Goal: Information Seeking & Learning: Learn about a topic

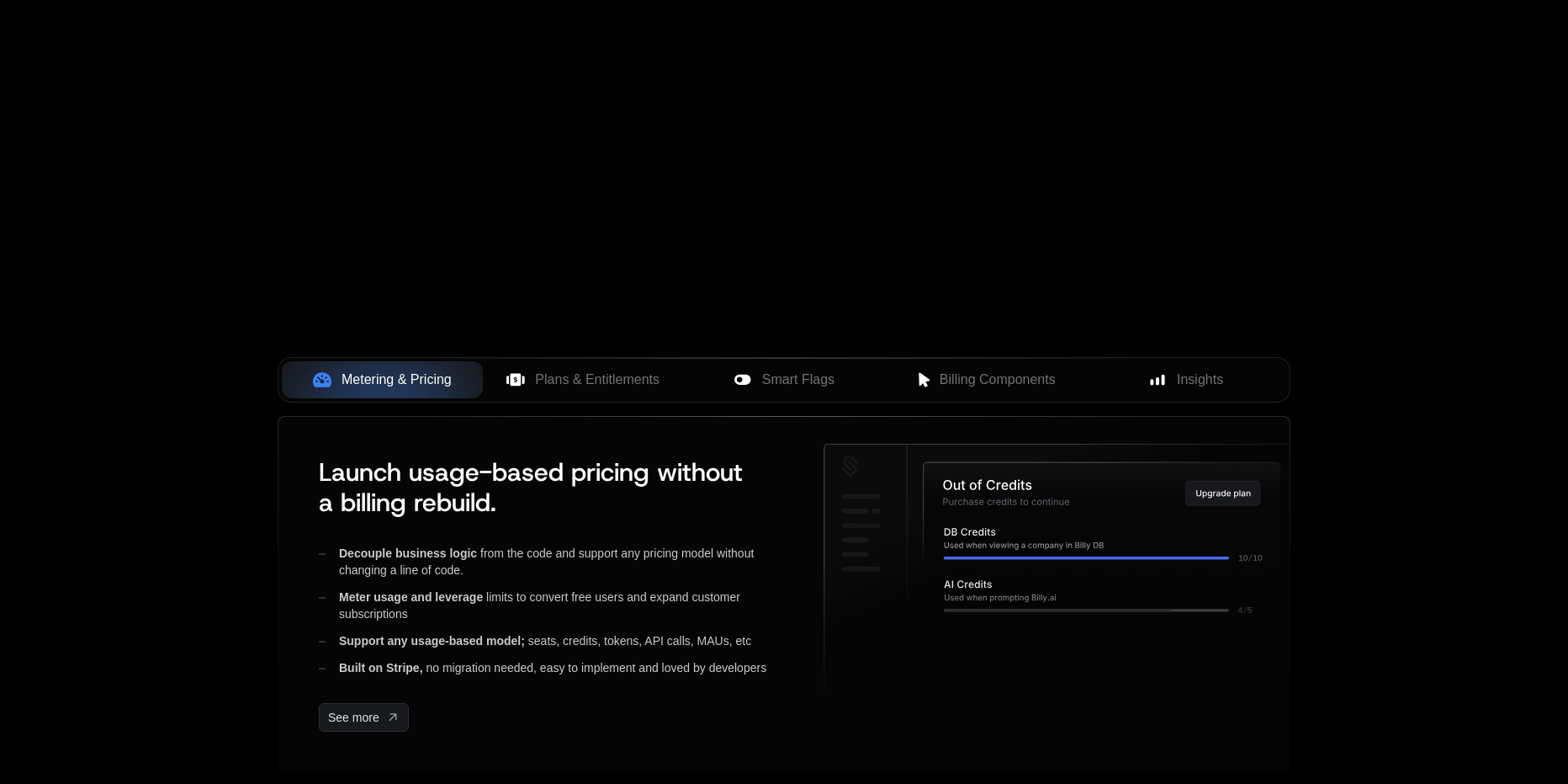
scroll to position [421, 0]
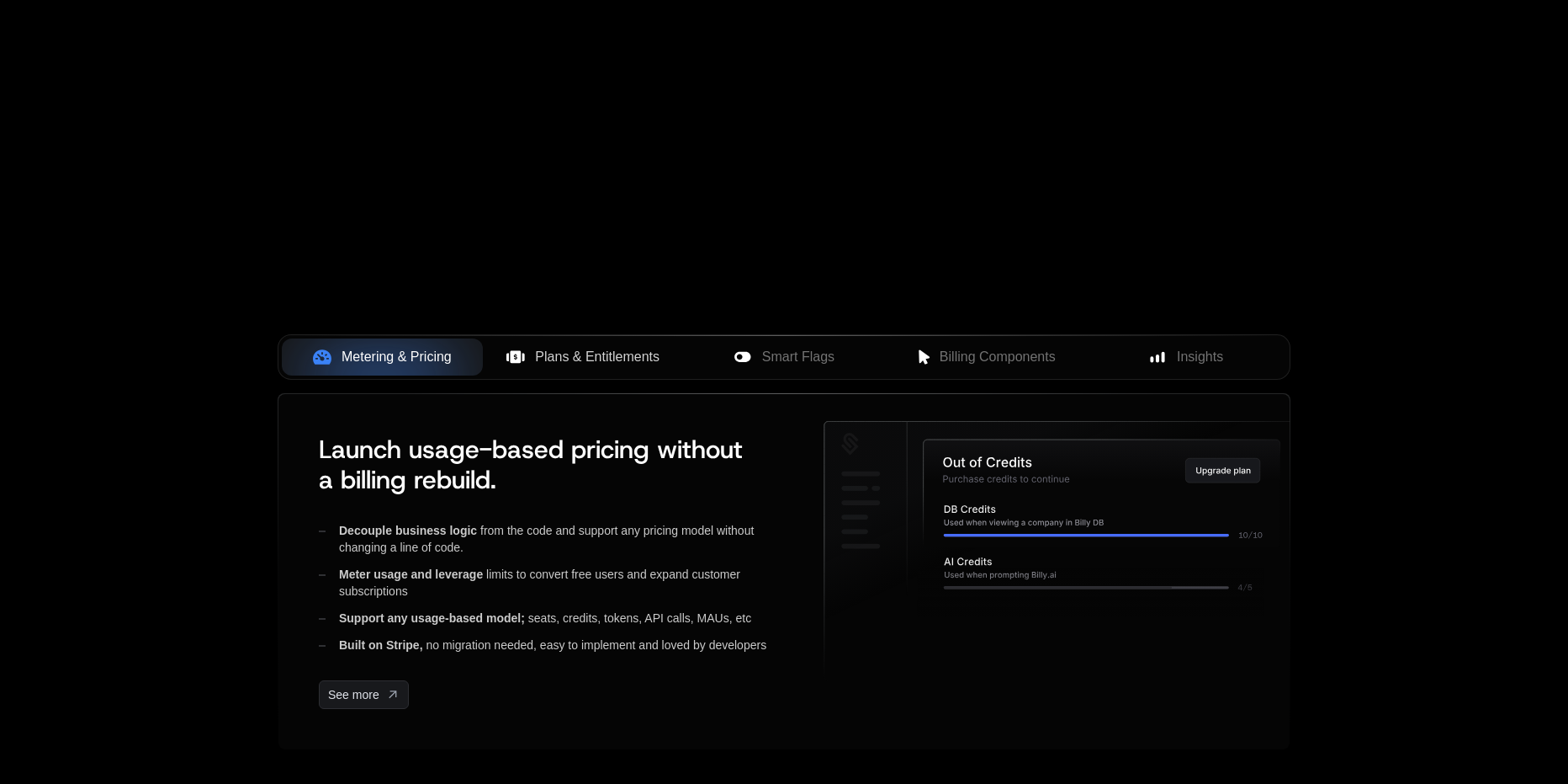
click at [618, 358] on span "Plans & Entitlements" at bounding box center [597, 357] width 125 height 20
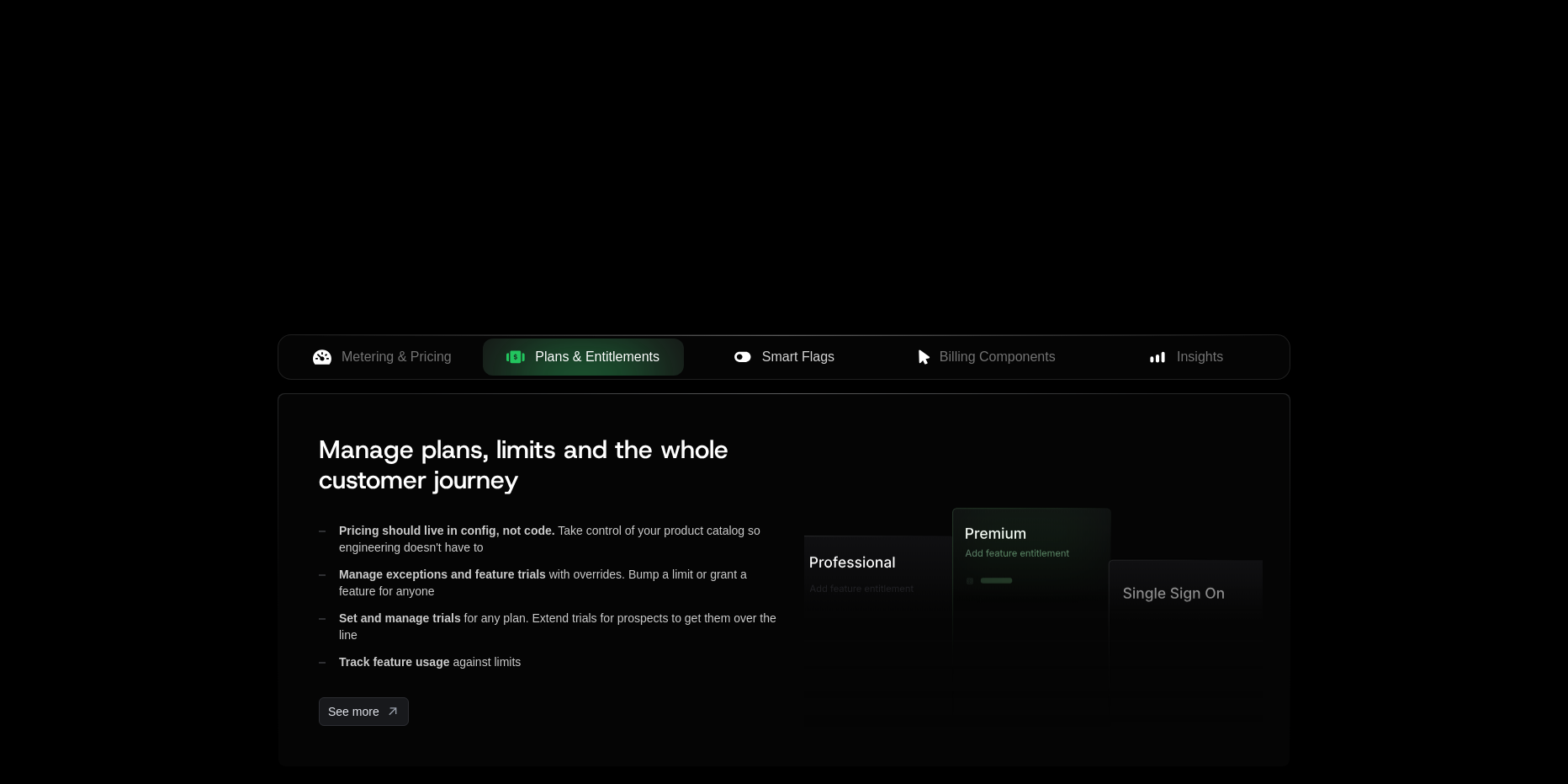
click at [788, 354] on span "Smart Flags" at bounding box center [798, 357] width 73 height 20
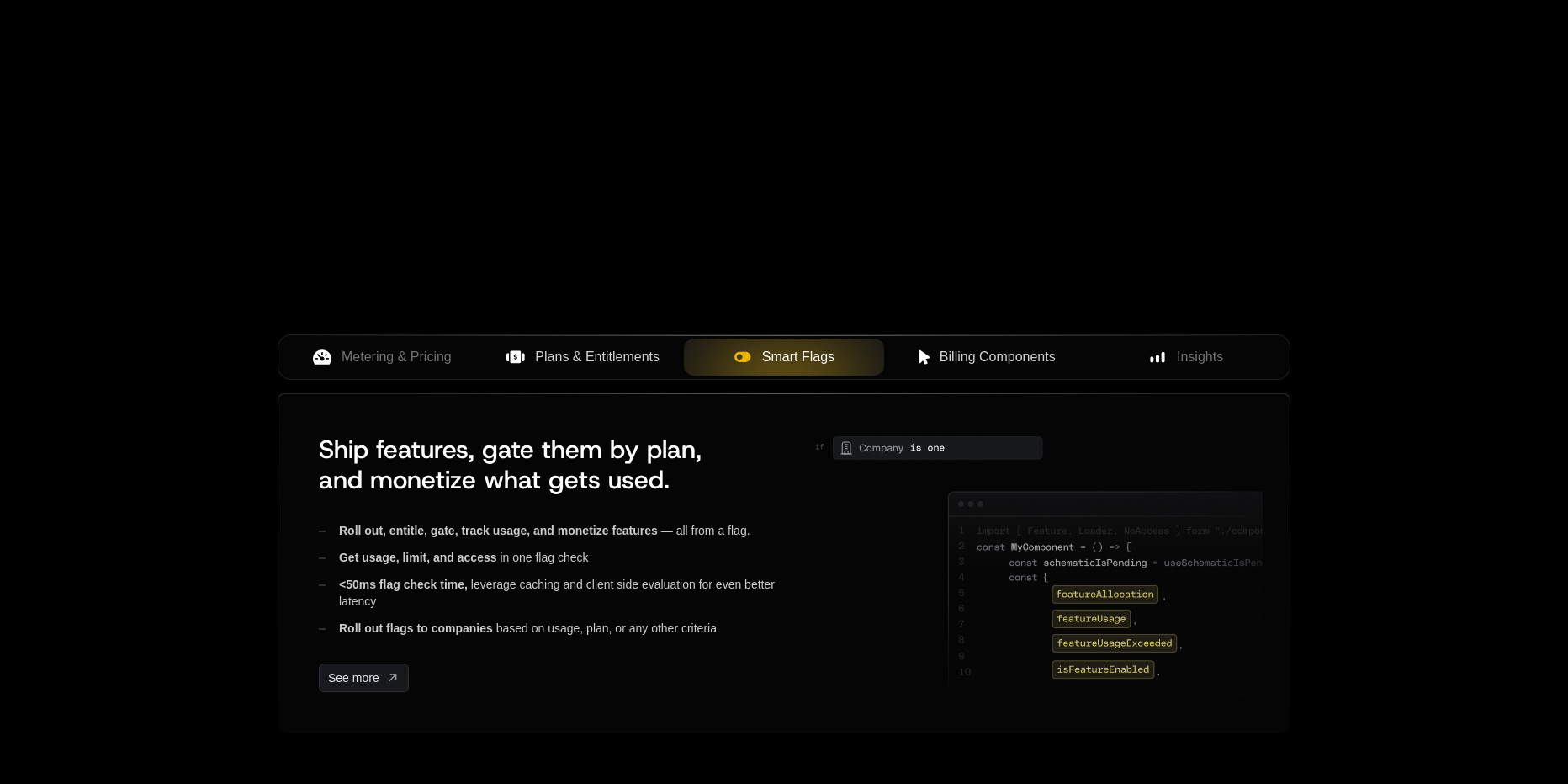
click at [960, 353] on span "Billing Components" at bounding box center [997, 357] width 116 height 20
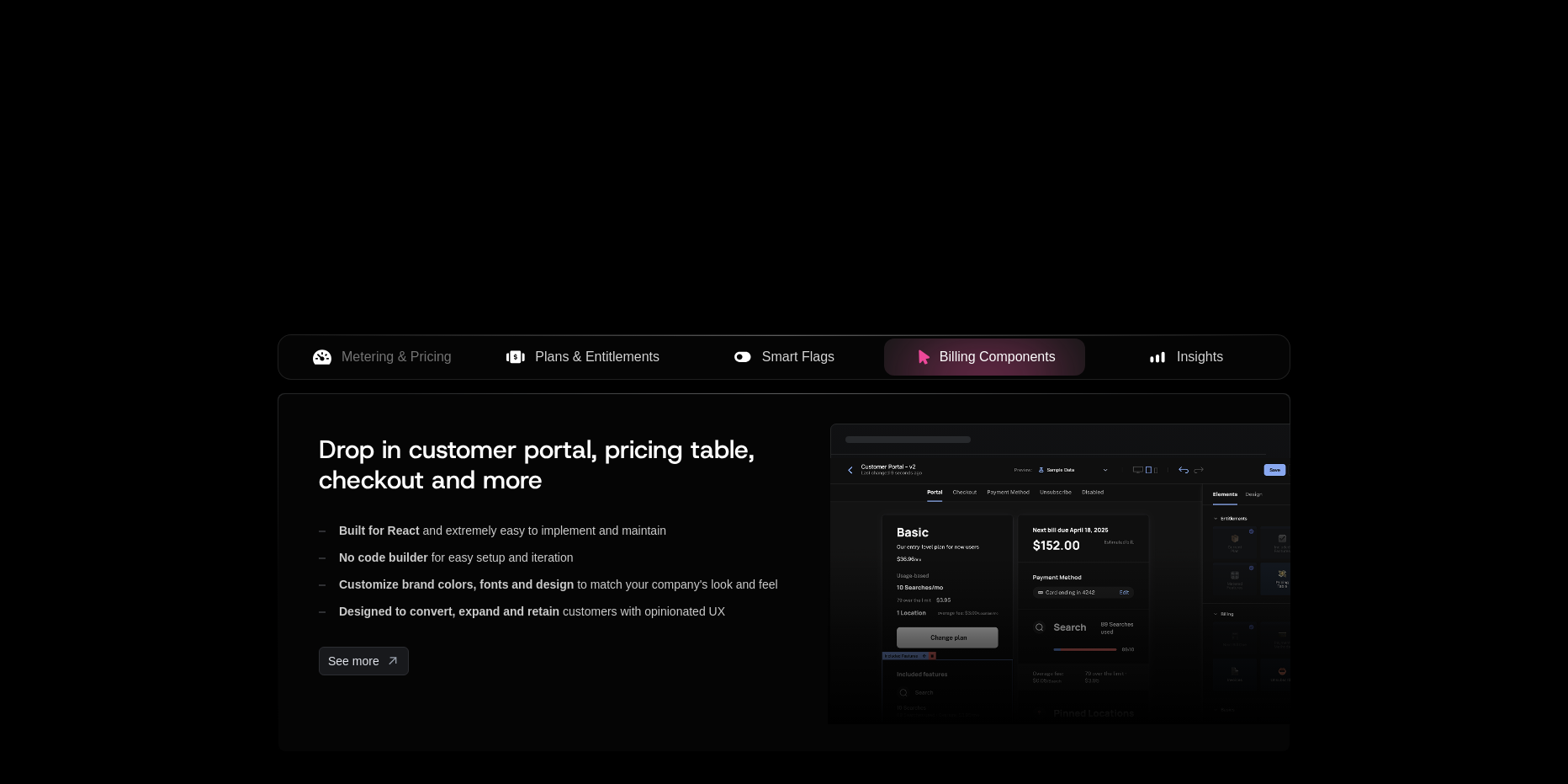
click at [1163, 353] on rect at bounding box center [1164, 357] width 4 height 11
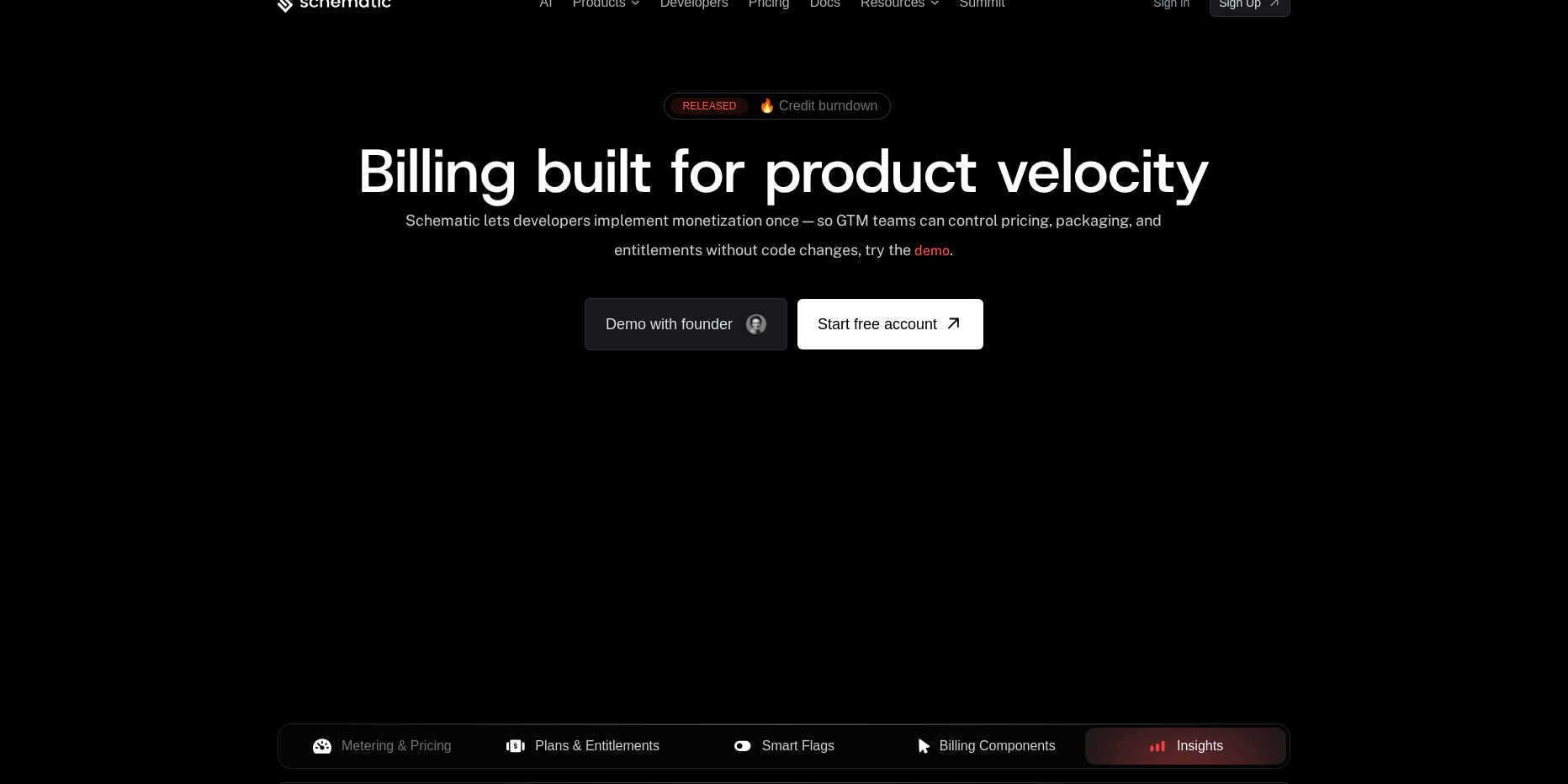
scroll to position [0, 0]
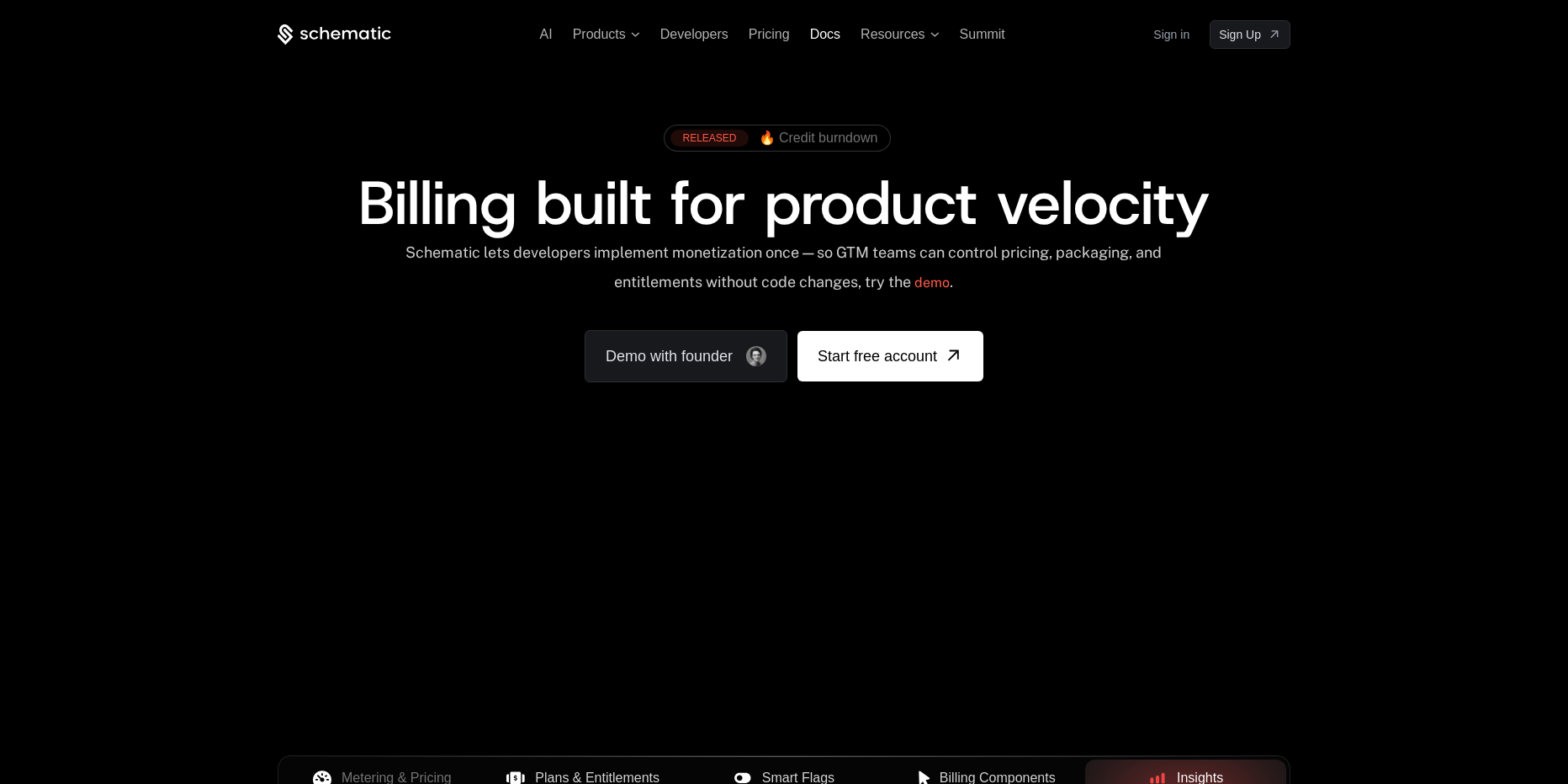
click at [812, 33] on span "Docs" at bounding box center [826, 34] width 31 height 14
click at [772, 40] on span "Pricing" at bounding box center [769, 34] width 41 height 14
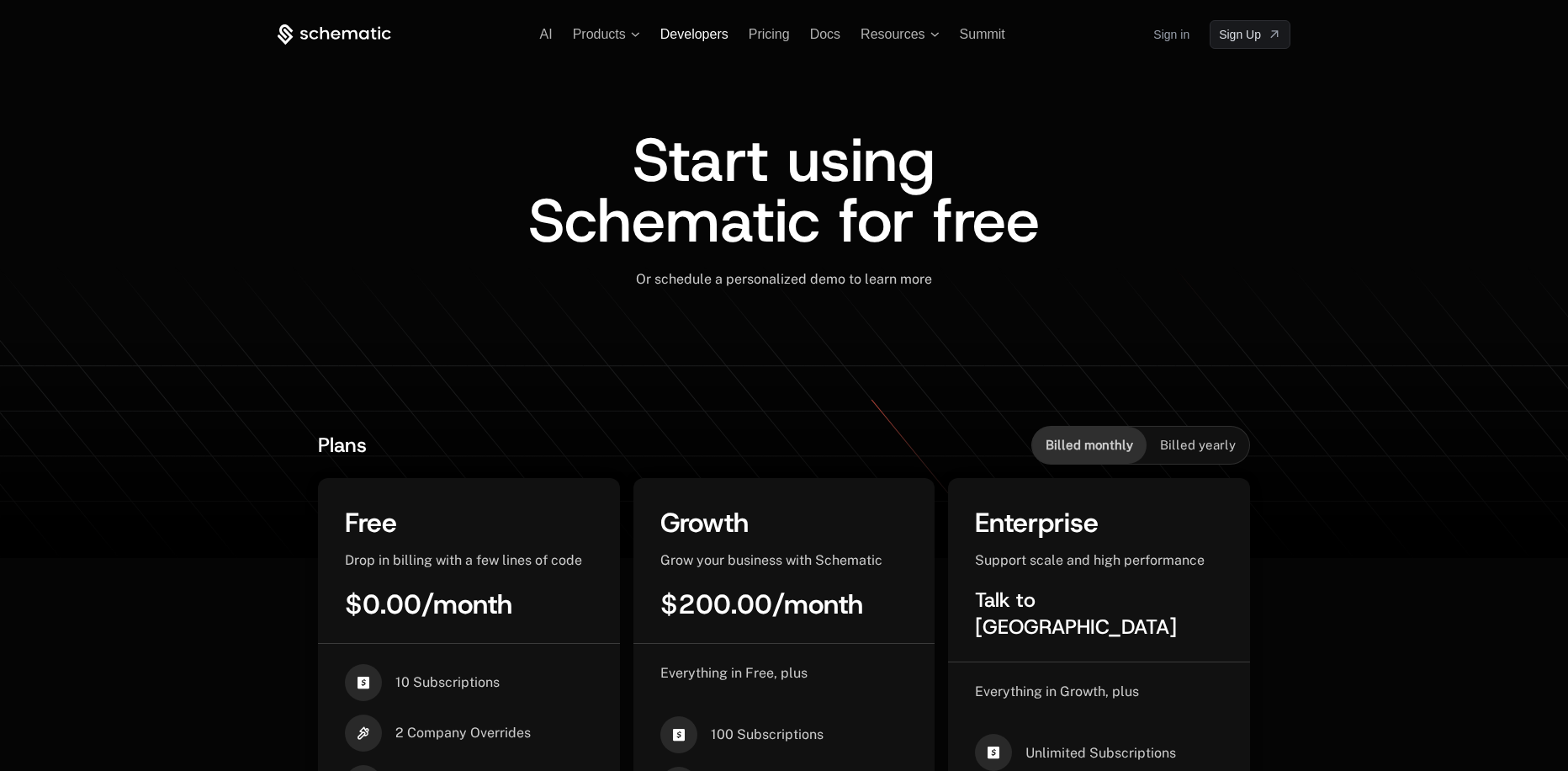
click at [693, 28] on span "Developers" at bounding box center [695, 34] width 68 height 14
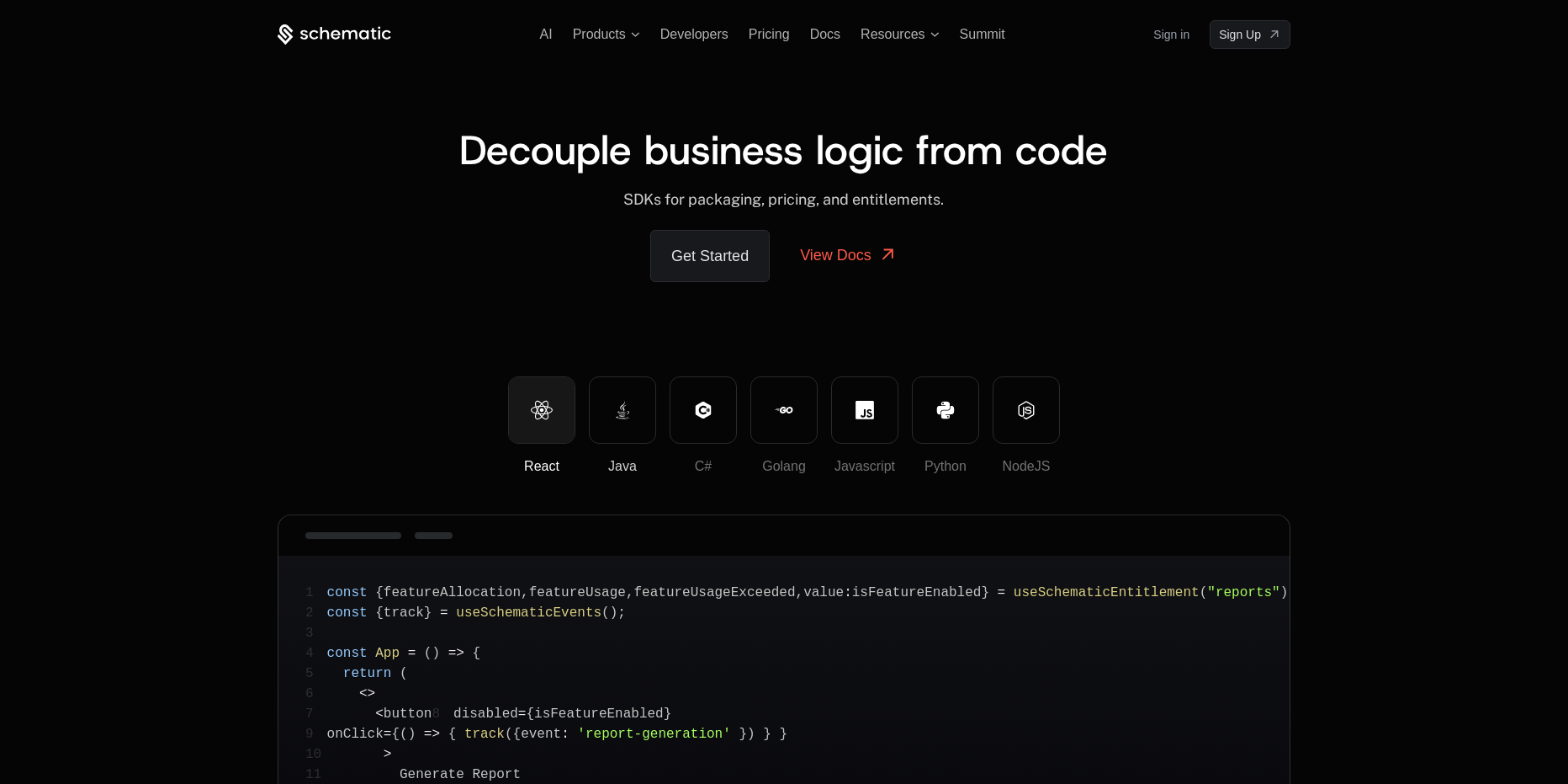
click at [603, 417] on button "Java" at bounding box center [622, 410] width 67 height 67
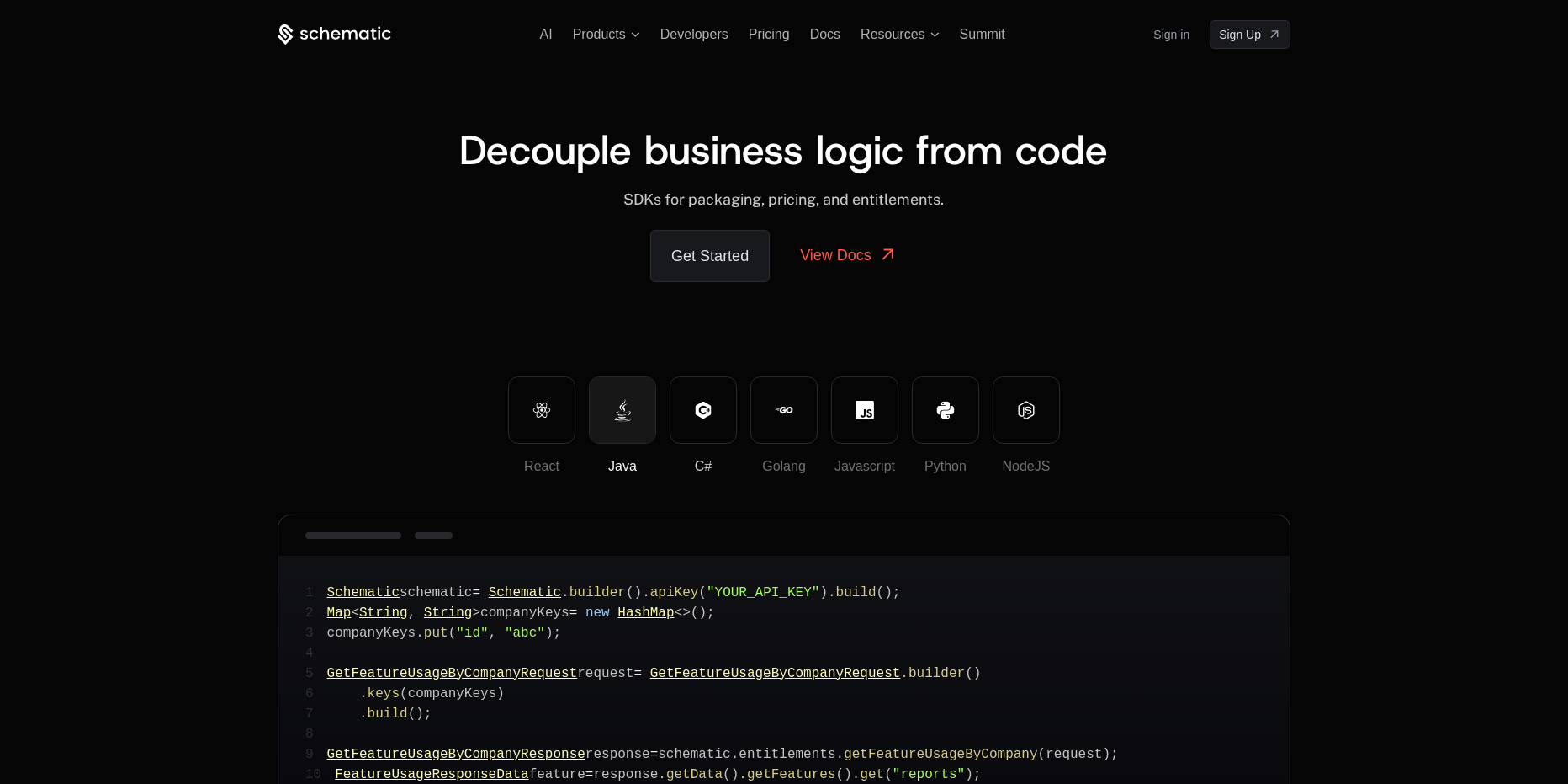
click at [706, 404] on icon at bounding box center [703, 409] width 15 height 17
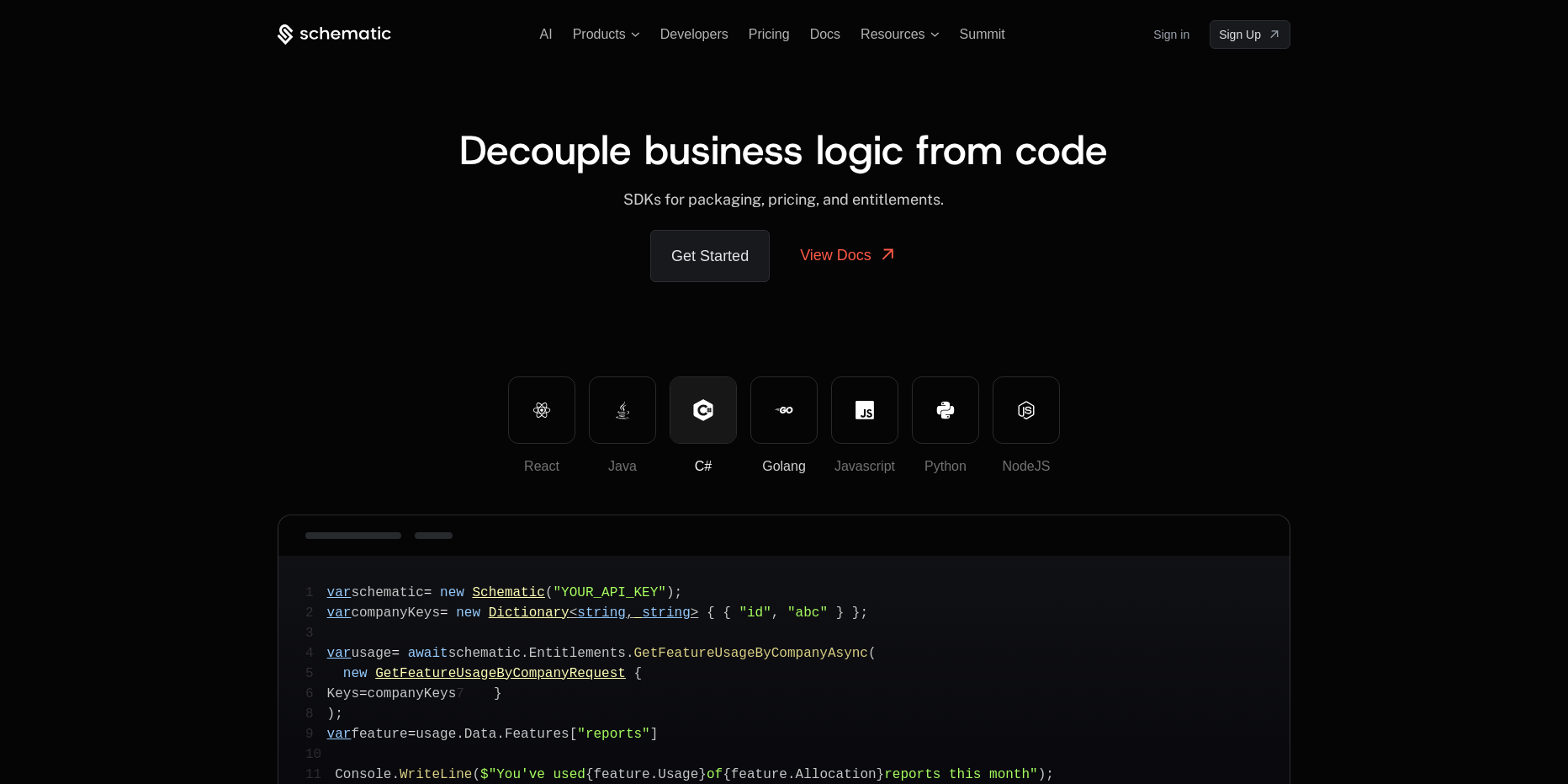
click at [813, 403] on button "Golang" at bounding box center [784, 410] width 67 height 67
click at [886, 398] on button "Javascript" at bounding box center [864, 410] width 67 height 67
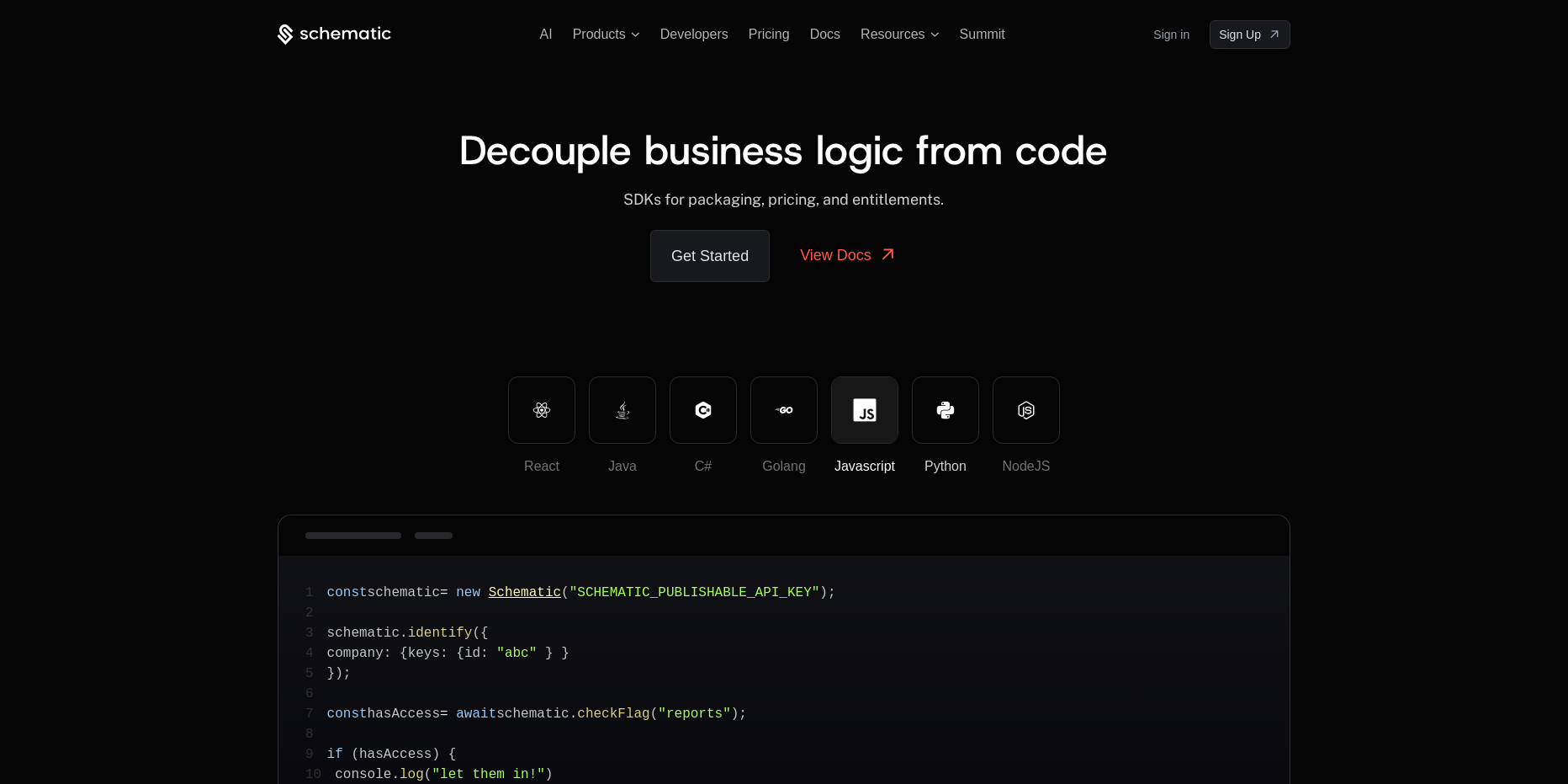
click at [977, 408] on button "Python" at bounding box center [945, 410] width 67 height 67
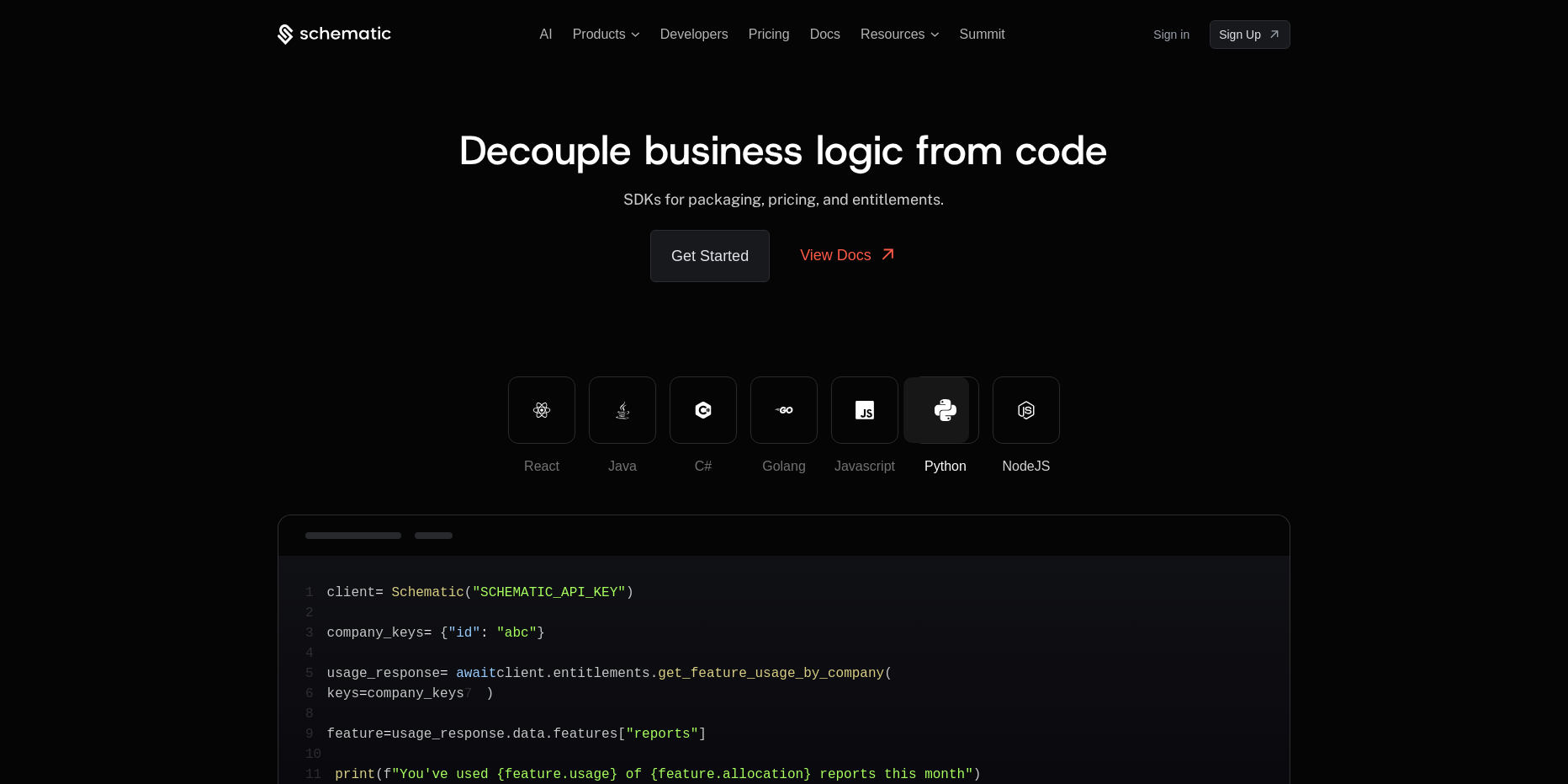
click at [1023, 410] on icon at bounding box center [1026, 410] width 19 height 19
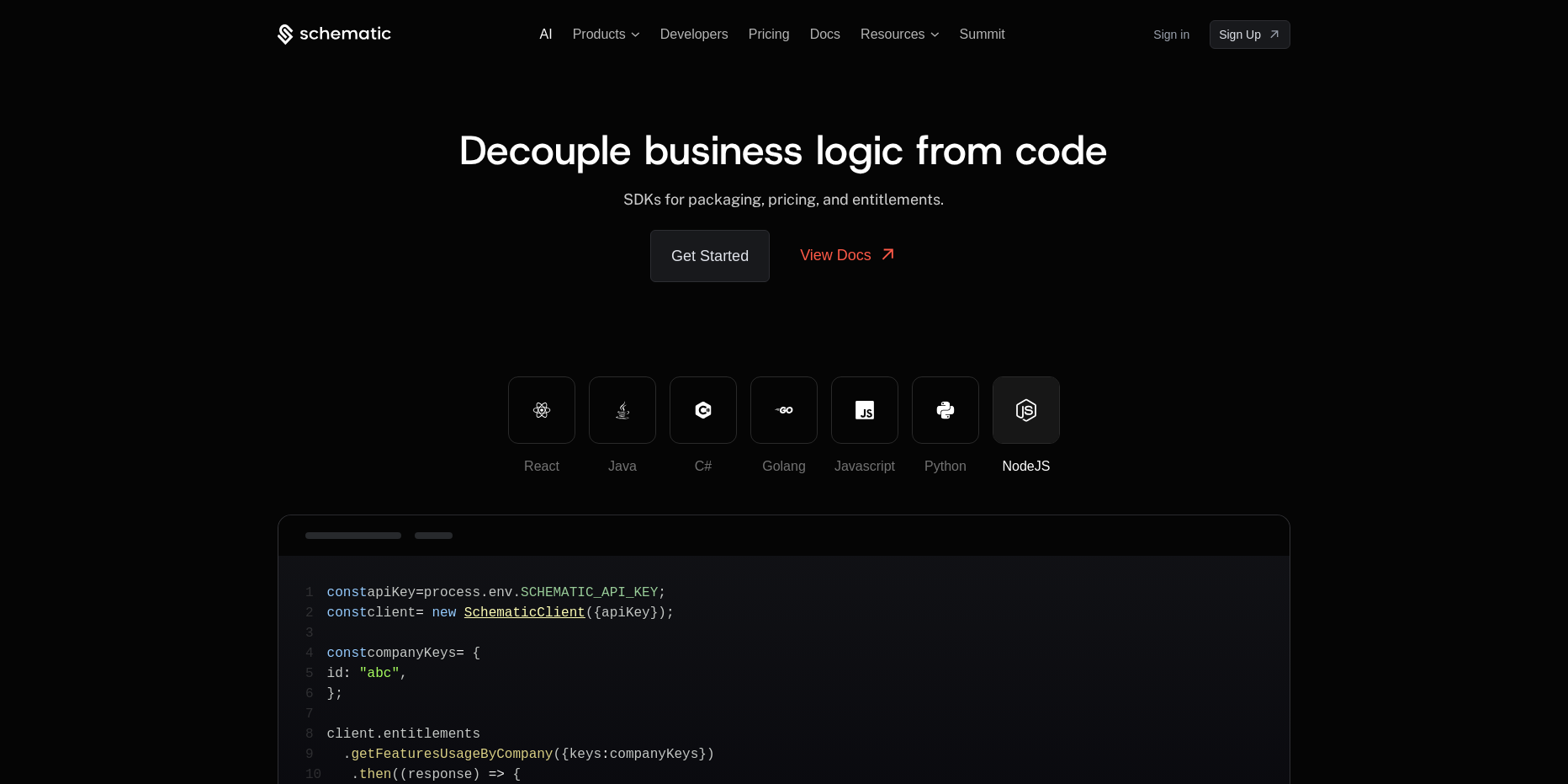
click at [547, 29] on span "AI" at bounding box center [547, 34] width 13 height 14
